Goal: Task Accomplishment & Management: Manage account settings

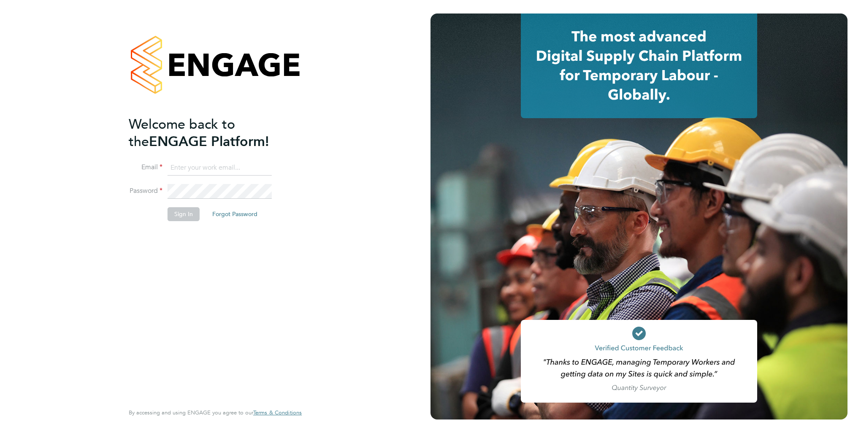
type input "david.shaw@gallifordtry.co.uk"
click at [186, 215] on button "Sign In" at bounding box center [183, 213] width 32 height 13
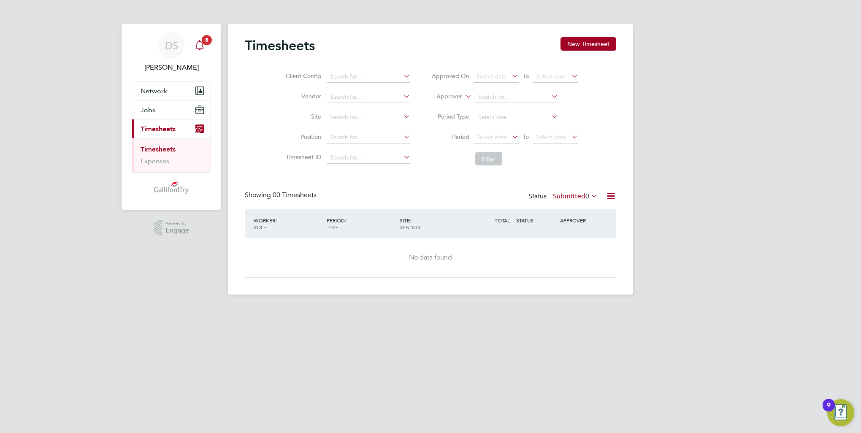
click at [201, 40] on icon "Main navigation" at bounding box center [199, 45] width 10 height 10
